Goal: Obtain resource: Obtain resource

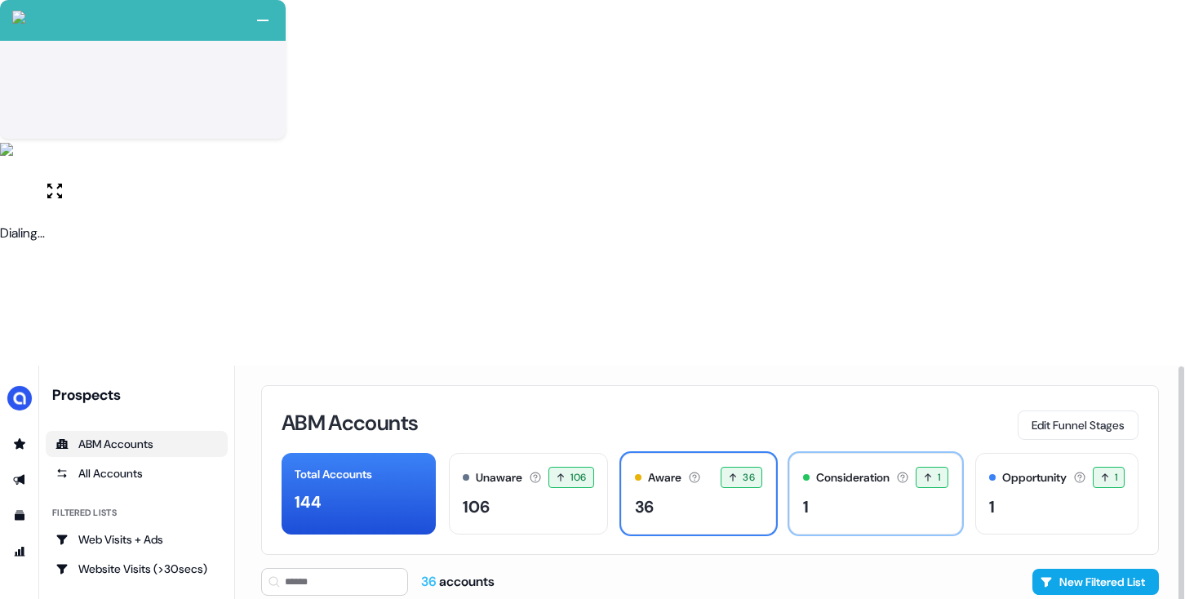
click at [819, 495] on div "1" at bounding box center [875, 507] width 144 height 24
click at [717, 495] on div "36" at bounding box center [699, 507] width 128 height 24
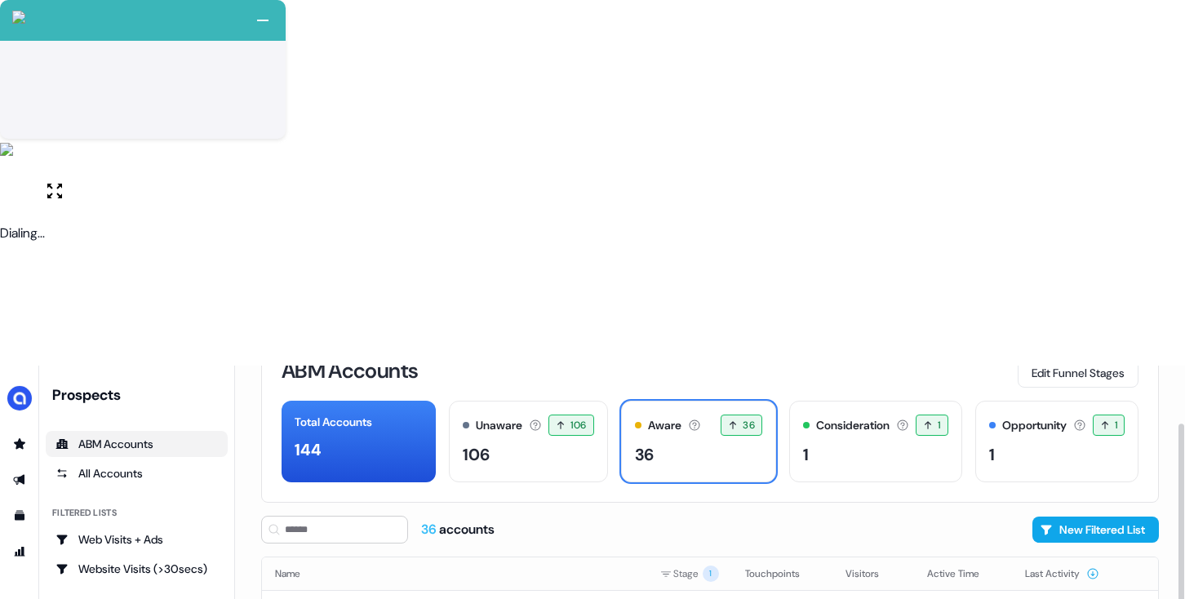
scroll to position [45, 0]
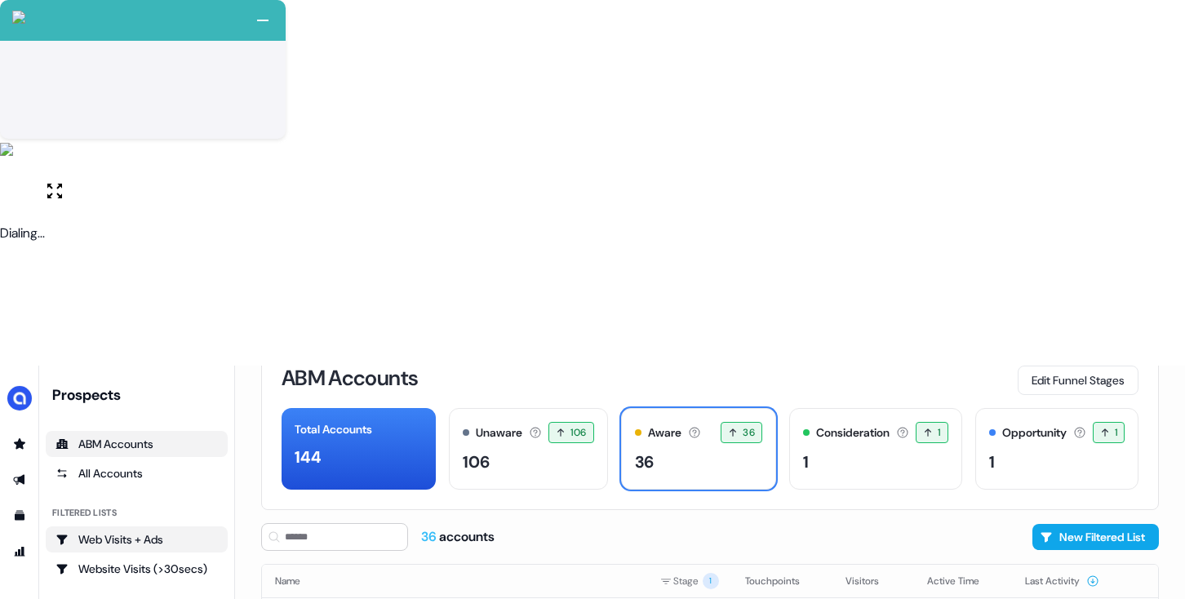
click at [171, 531] on div "Web Visits + Ads" at bounding box center [137, 539] width 162 height 16
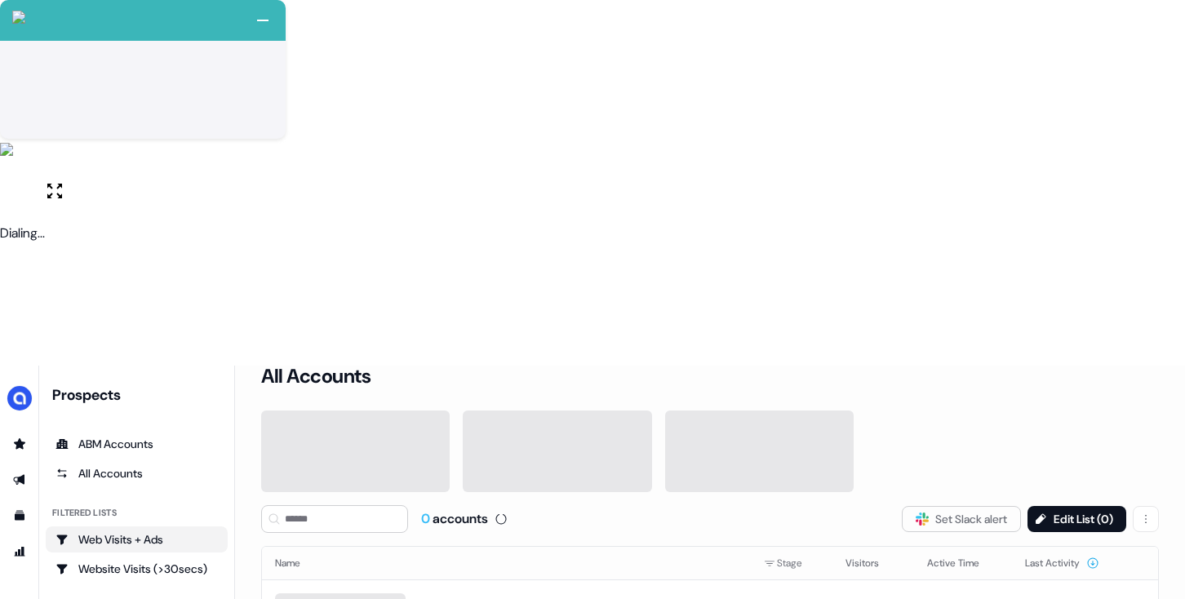
scroll to position [45, 0]
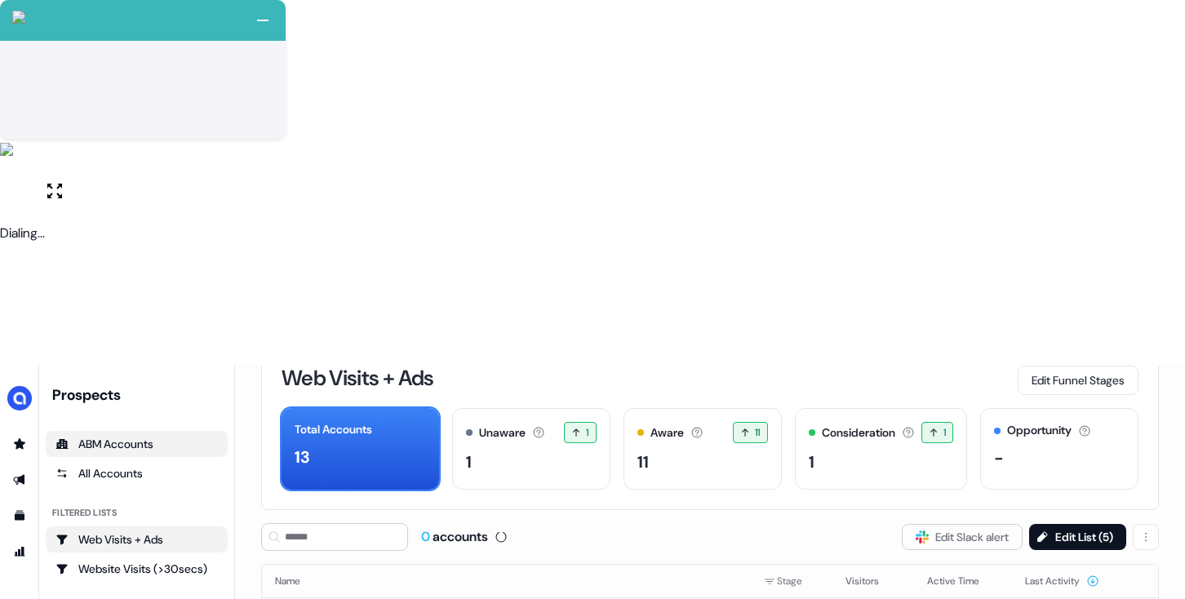
click at [129, 436] on div "ABM Accounts" at bounding box center [137, 444] width 162 height 16
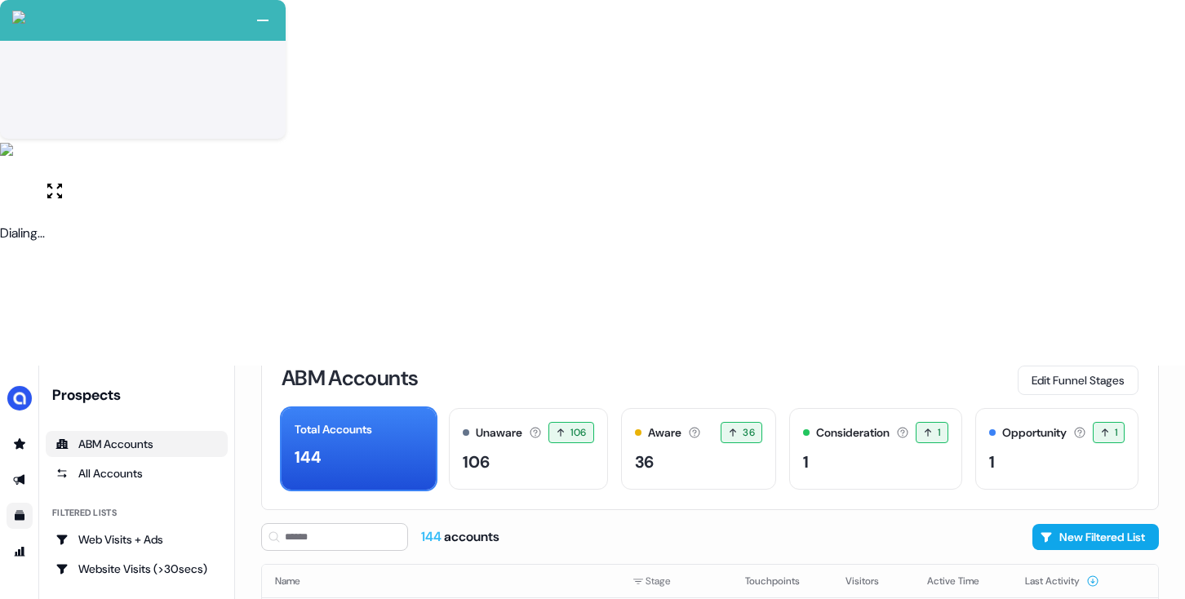
click at [11, 503] on link "Go to templates" at bounding box center [20, 516] width 26 height 26
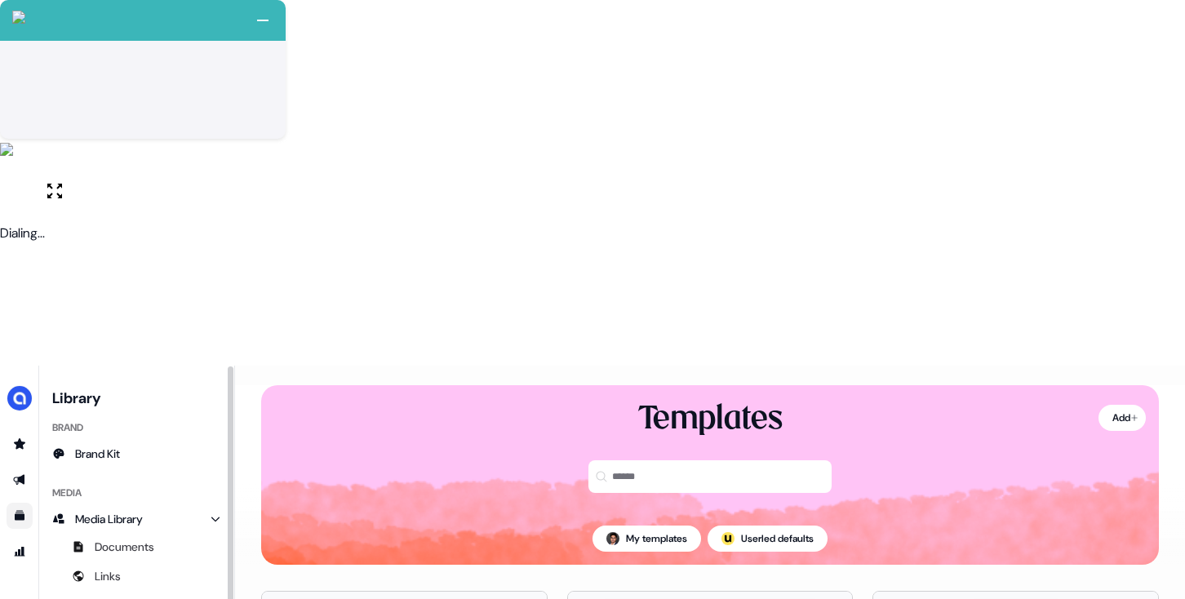
drag, startPoint x: 144, startPoint y: 424, endPoint x: 249, endPoint y: 401, distance: 107.7
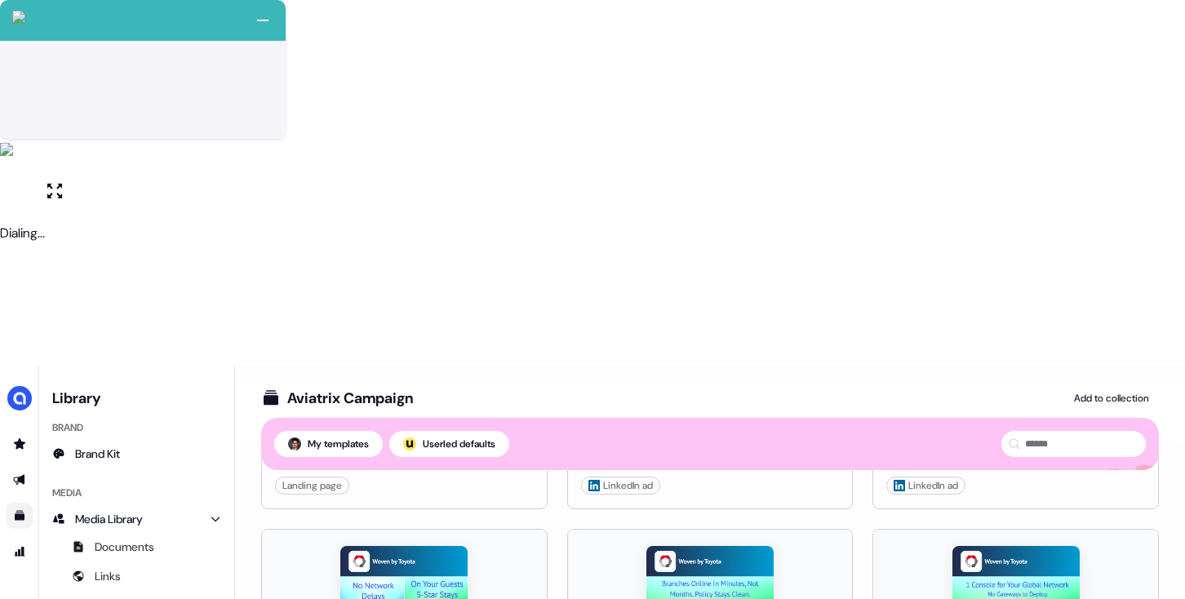
scroll to position [3290, 0]
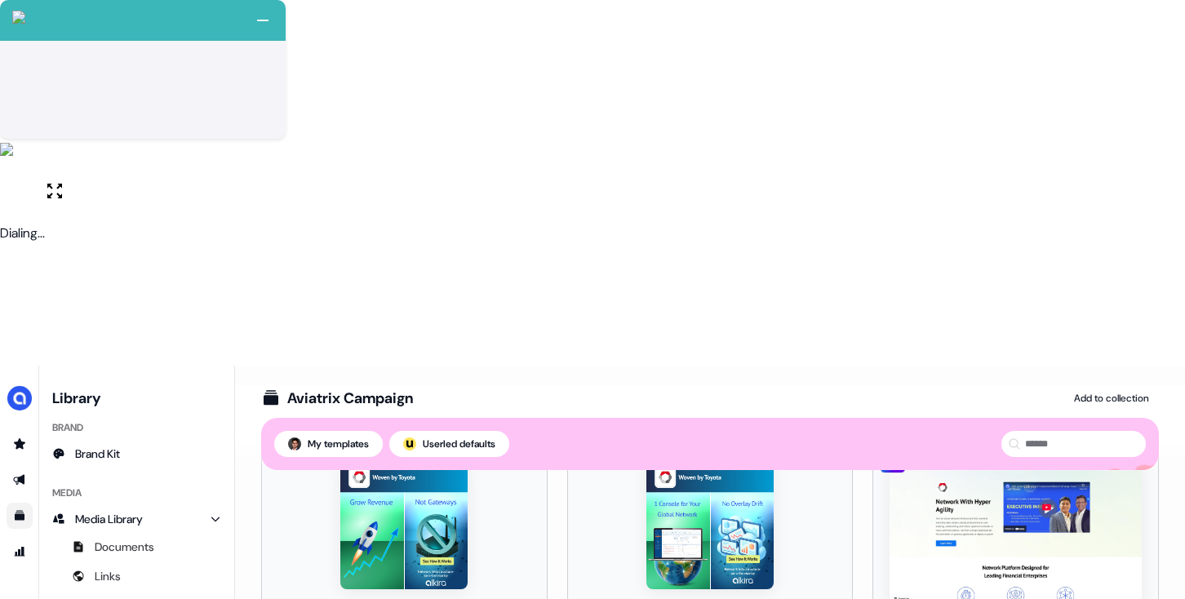
click at [984, 462] on img at bounding box center [1016, 534] width 252 height 144
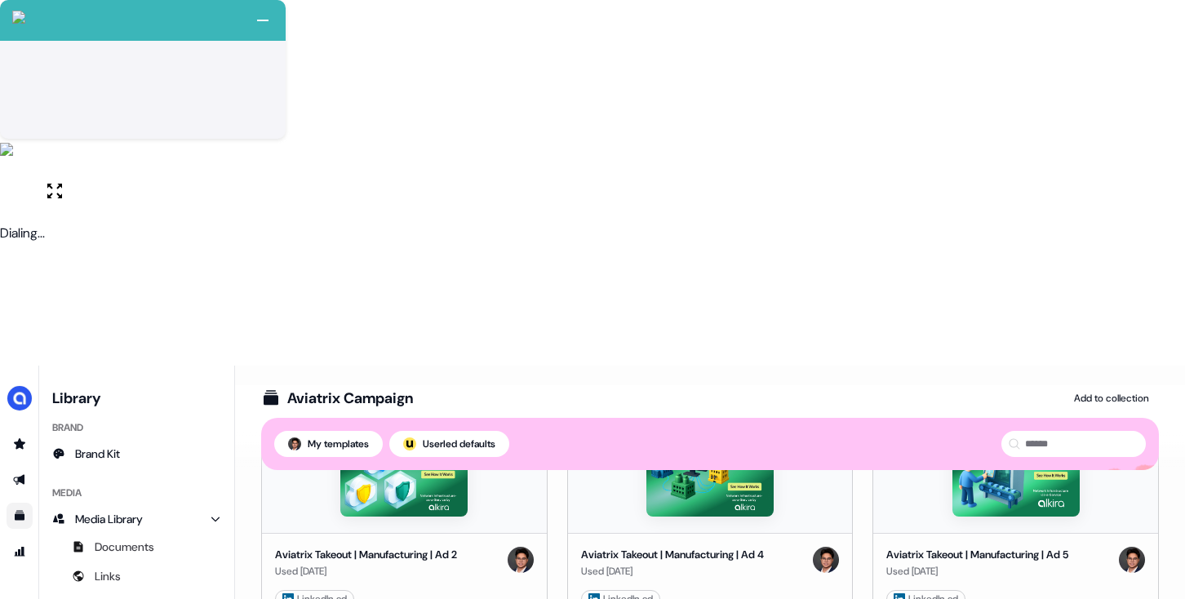
scroll to position [3380, 0]
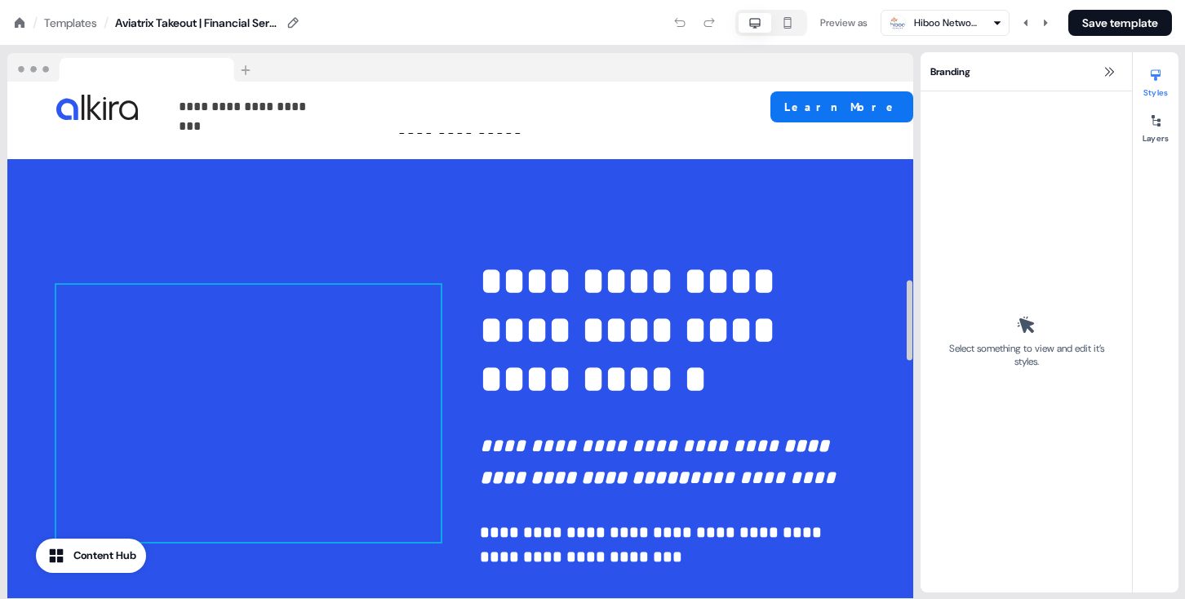
scroll to position [837, 0]
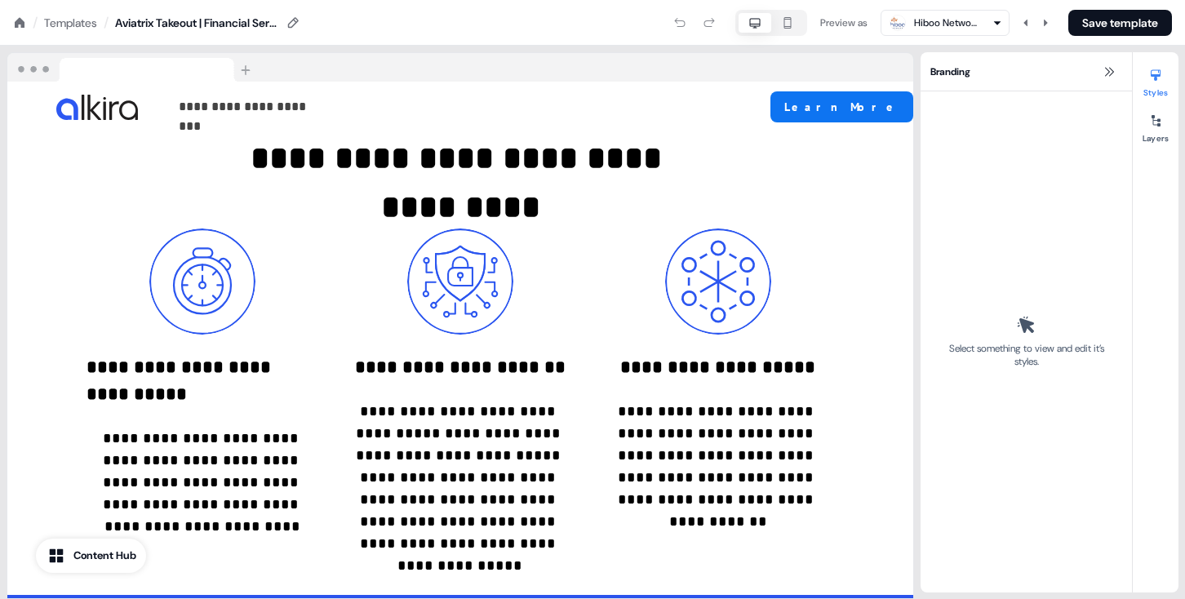
click at [89, 25] on div "Templates" at bounding box center [70, 23] width 53 height 16
